Goal: Information Seeking & Learning: Find specific fact

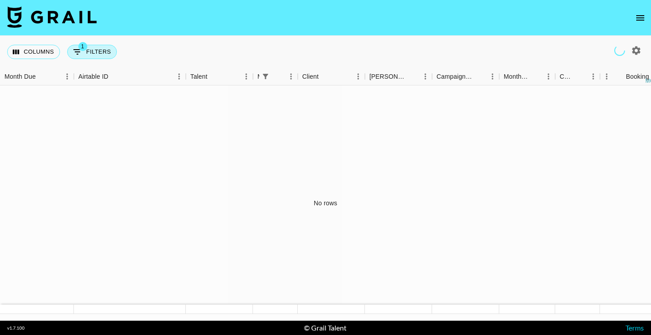
click at [75, 53] on icon "Show filters" at bounding box center [77, 52] width 11 height 11
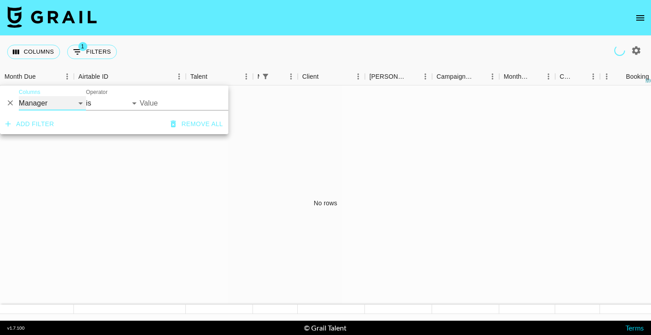
select select "talentName"
select select "contains"
click at [152, 98] on input "Value" at bounding box center [182, 103] width 85 height 14
type input "zitacherrry"
click at [103, 173] on div "No rows" at bounding box center [325, 202] width 651 height 235
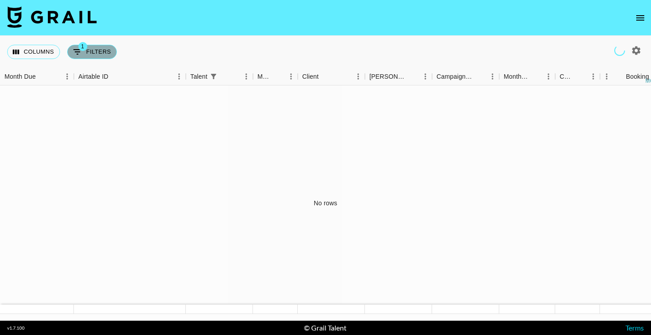
click at [88, 52] on button "1 Filters" at bounding box center [92, 52] width 50 height 14
select select "talentName"
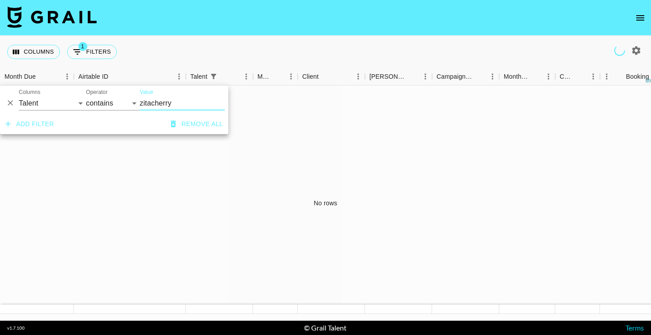
type input "zitacherry"
click at [169, 101] on input "zitacherry" at bounding box center [182, 103] width 85 height 14
click at [140, 179] on div "No rows" at bounding box center [325, 202] width 651 height 235
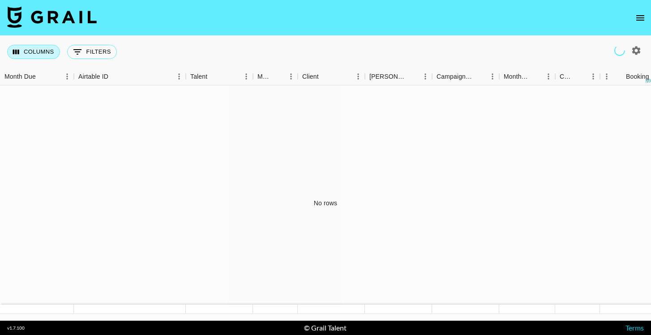
click at [57, 49] on button "Columns" at bounding box center [33, 52] width 53 height 14
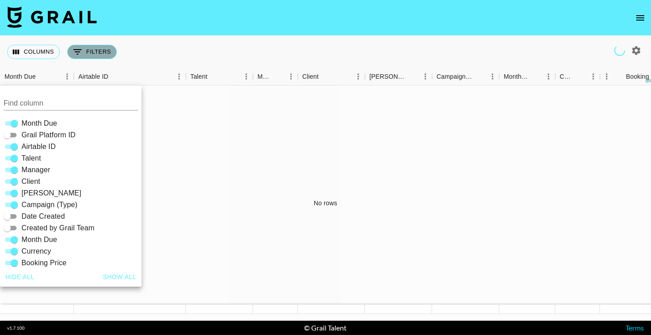
click at [89, 52] on button "0 Filters" at bounding box center [92, 52] width 50 height 14
select select "talentName"
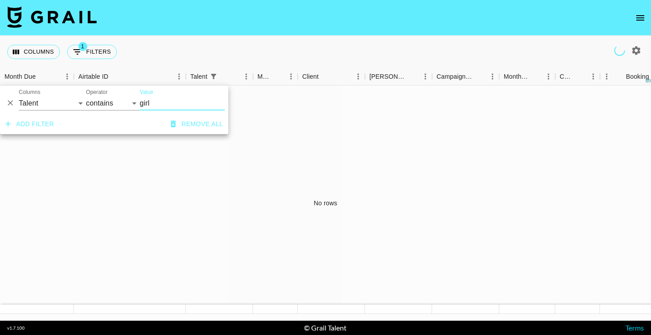
type input "girl"
click at [160, 188] on div "No rows" at bounding box center [325, 202] width 651 height 235
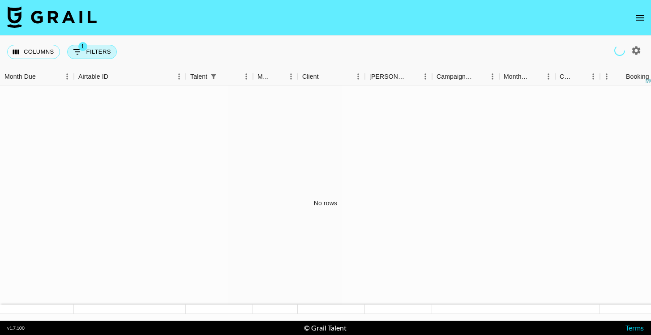
click at [99, 57] on button "1 Filters" at bounding box center [92, 52] width 50 height 14
select select "talentName"
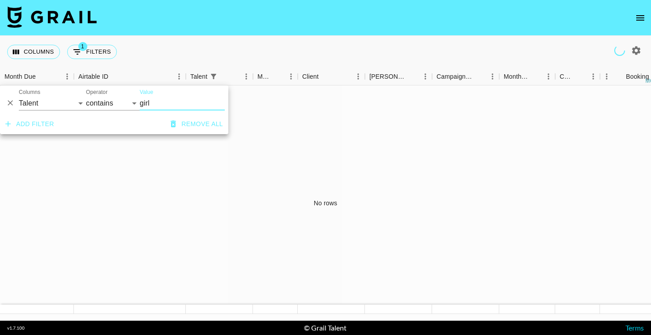
click at [8, 103] on icon "Delete" at bounding box center [10, 102] width 9 height 9
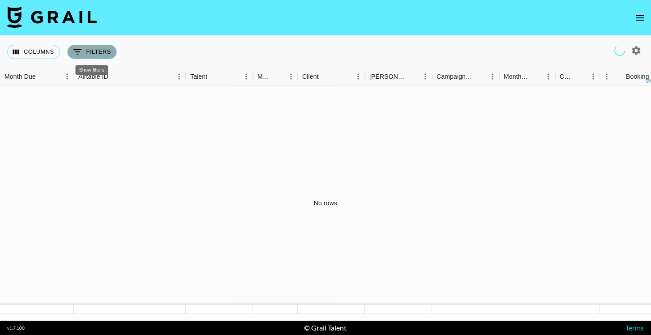
click at [104, 52] on button "0 Filters" at bounding box center [92, 52] width 50 height 14
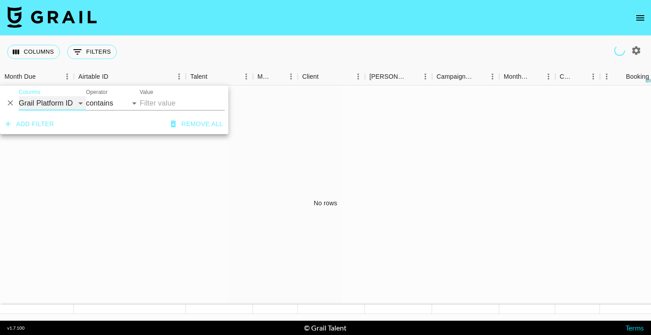
select select "managerIds"
select select "is"
click at [159, 99] on input "Value" at bounding box center [200, 103] width 121 height 14
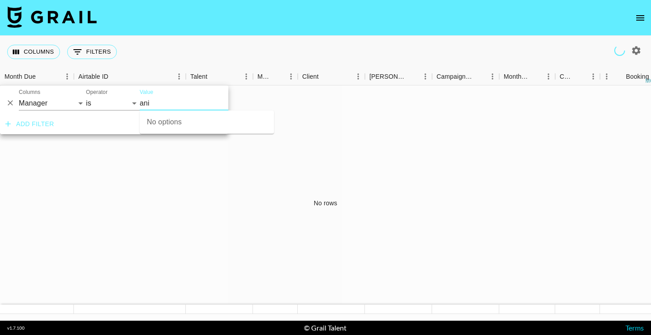
type input "ani"
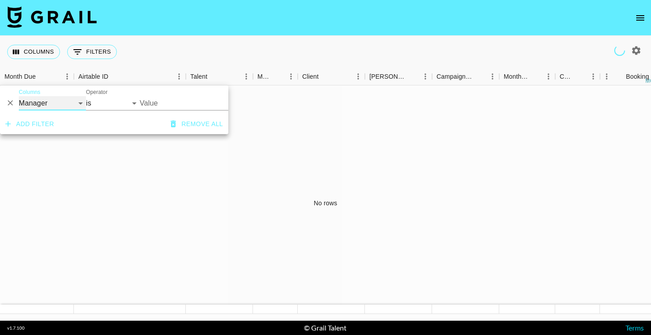
select select "airtableId"
select select "contains"
select select "managerIds"
select select "is"
click at [155, 102] on input "Value" at bounding box center [200, 103] width 121 height 14
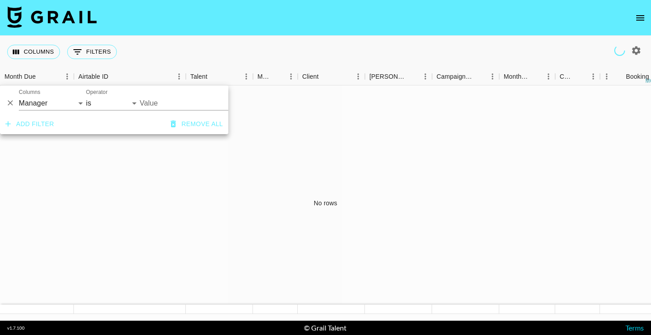
click at [183, 51] on div "Columns 0 Filters + Booking" at bounding box center [325, 52] width 651 height 32
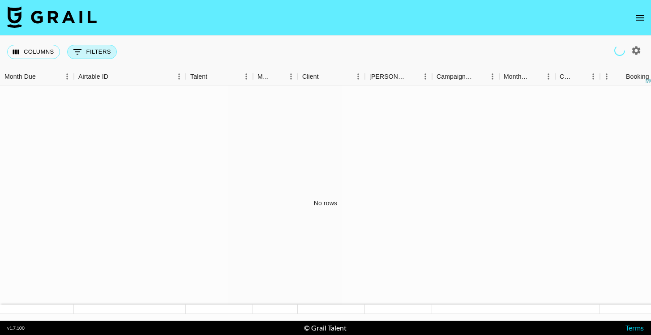
click at [99, 52] on button "0 Filters" at bounding box center [92, 52] width 50 height 14
select select "managerIds"
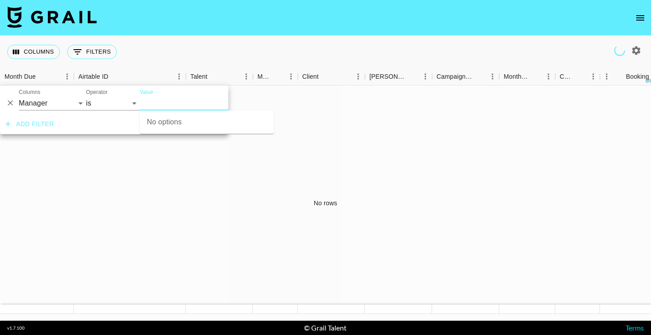
click at [162, 105] on input "Value" at bounding box center [200, 103] width 121 height 14
type input "m"
type input "[PERSON_NAME]"
click at [223, 41] on div "Columns 0 Filters + Booking" at bounding box center [325, 52] width 651 height 32
